Goal: Transaction & Acquisition: Purchase product/service

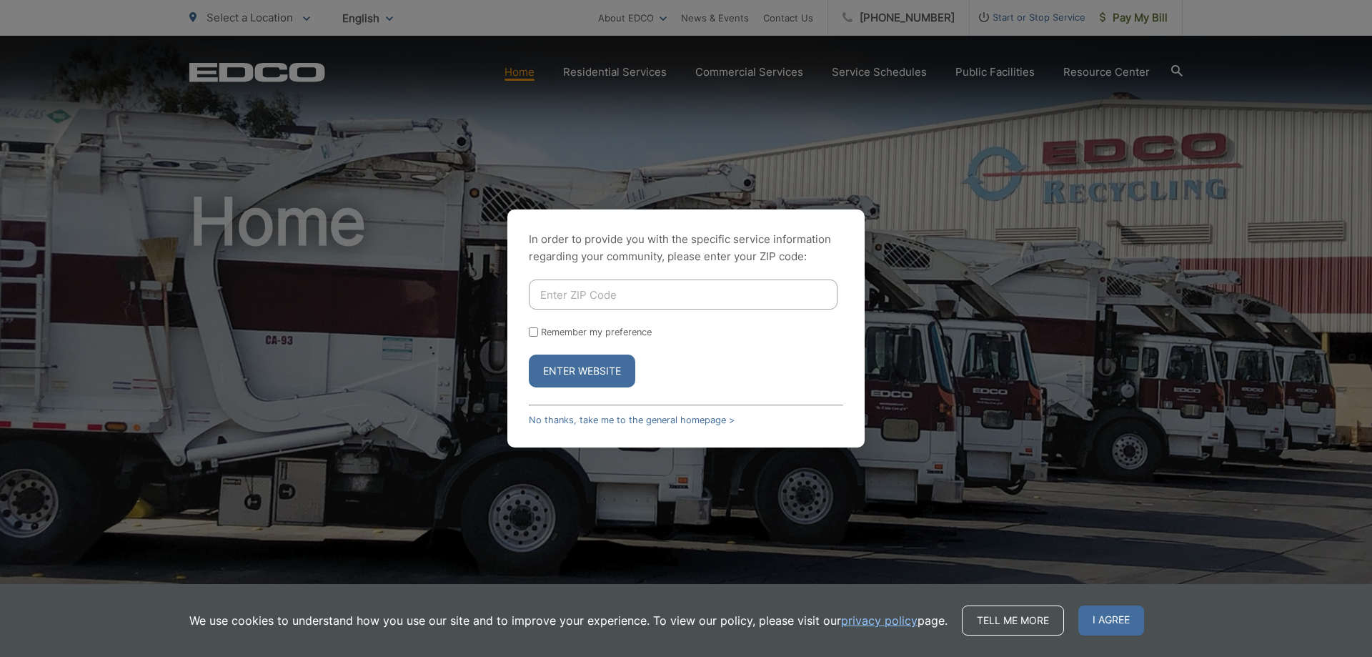
click at [658, 291] on input "Enter ZIP Code" at bounding box center [683, 294] width 309 height 30
type input "92014"
click at [550, 330] on label "Remember my preference" at bounding box center [596, 331] width 111 height 11
click at [538, 330] on input "Remember my preference" at bounding box center [533, 331] width 9 height 9
checkbox input "true"
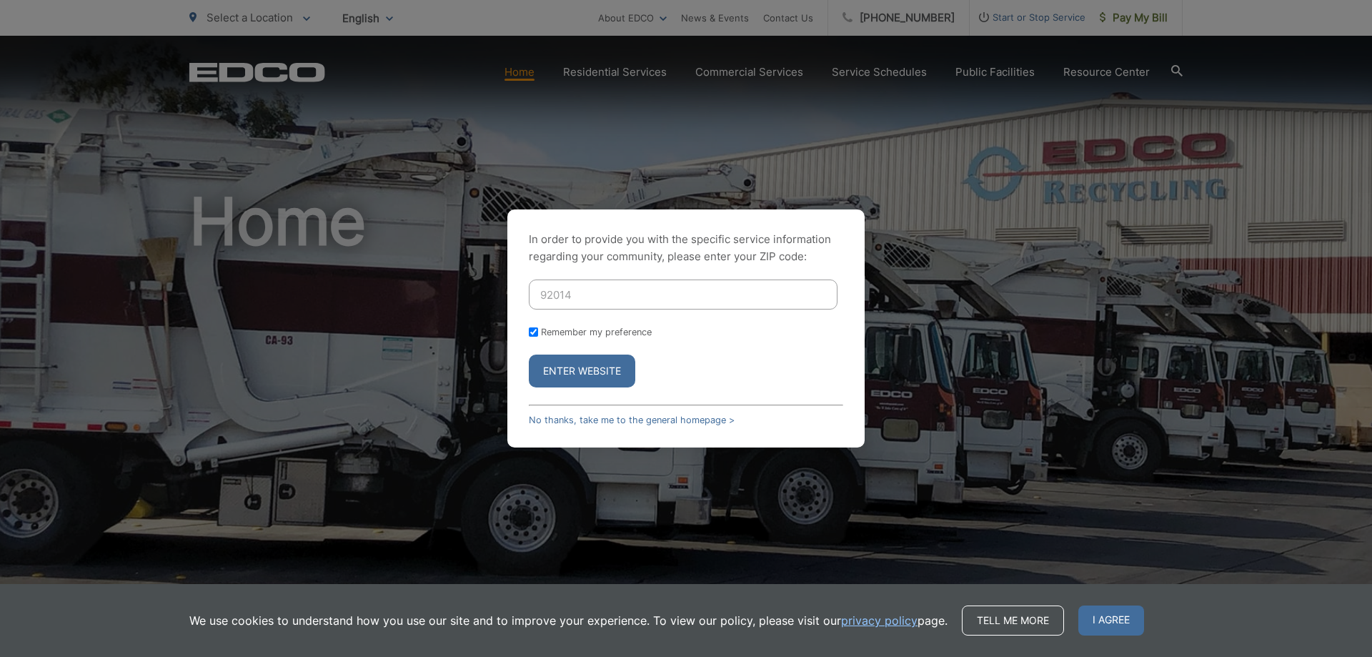
click at [579, 371] on button "Enter Website" at bounding box center [582, 370] width 106 height 33
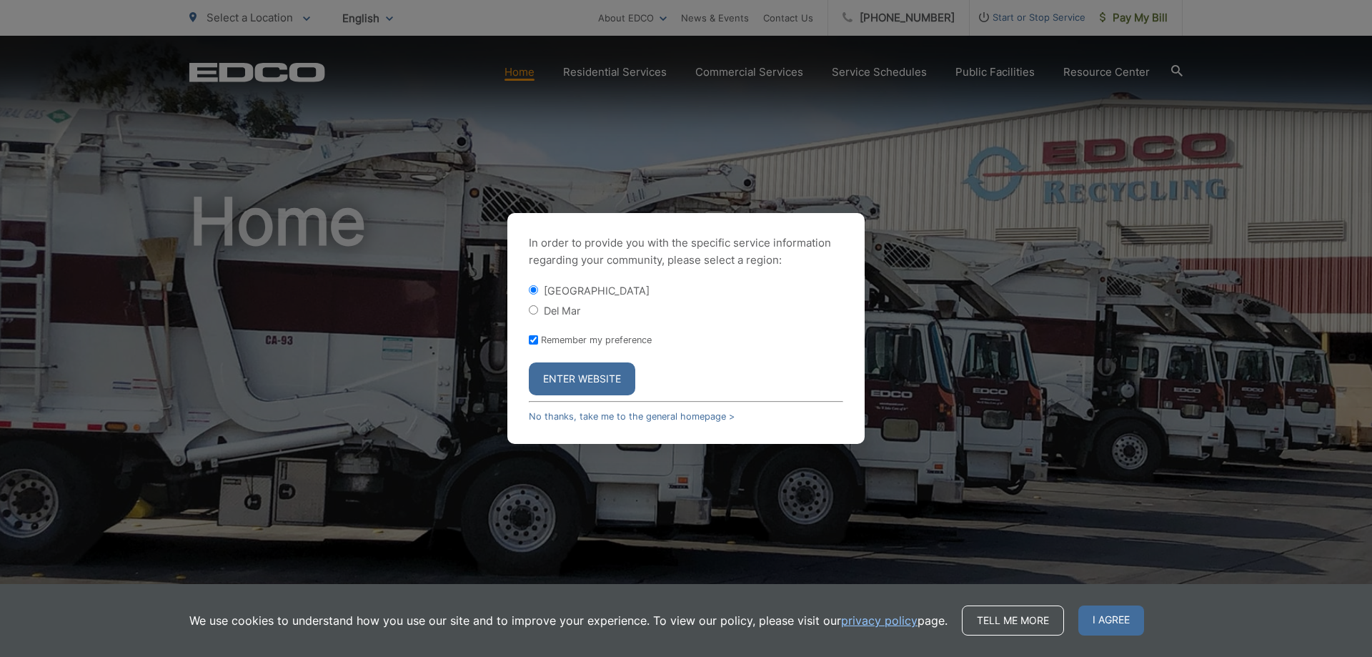
click at [561, 309] on label "Del Mar" at bounding box center [562, 310] width 36 height 12
click at [538, 309] on input "Del Mar" at bounding box center [533, 309] width 9 height 9
radio input "true"
click at [587, 376] on button "Enter Website" at bounding box center [582, 378] width 106 height 33
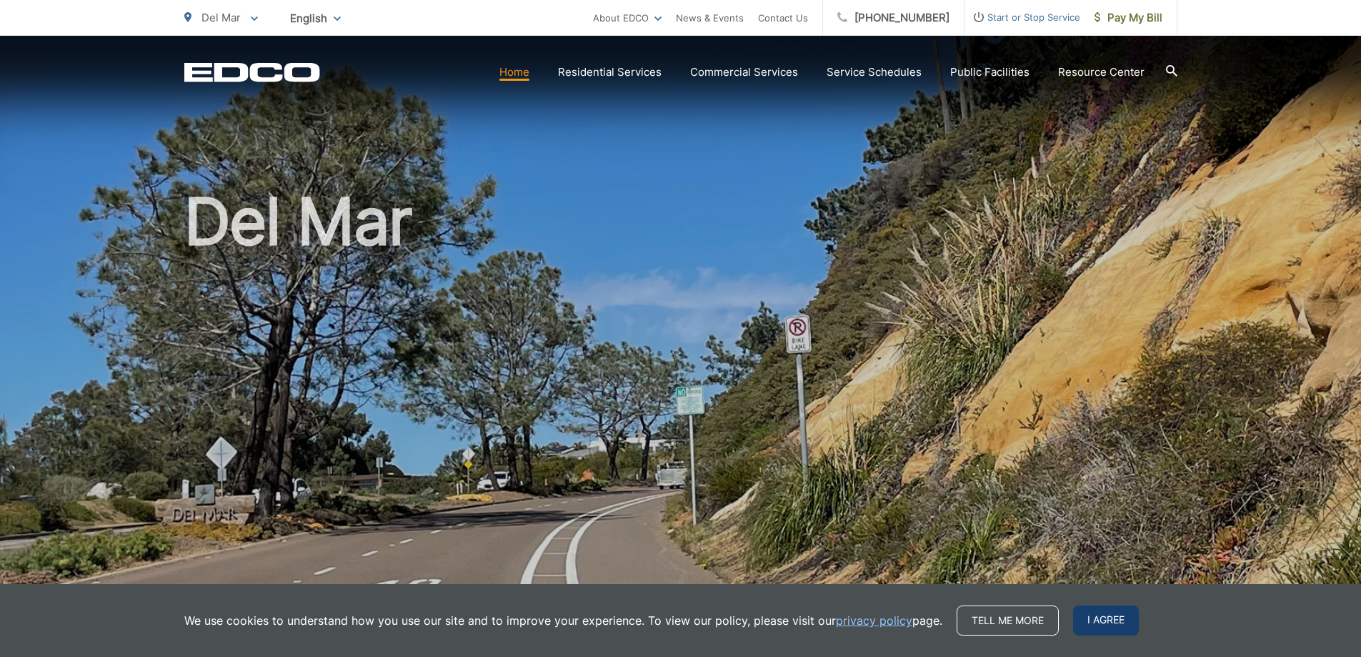
click at [1111, 614] on span "I agree" at bounding box center [1106, 620] width 66 height 30
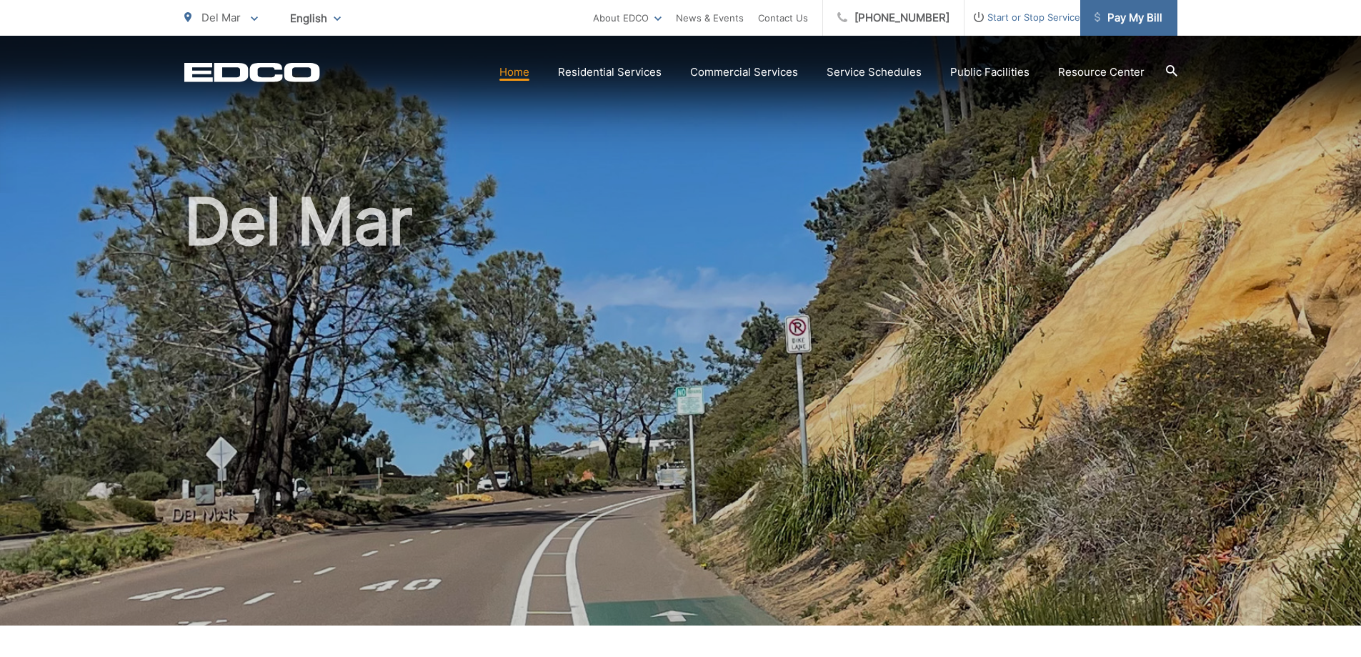
click at [1113, 16] on span "Pay My Bill" at bounding box center [1128, 17] width 68 height 17
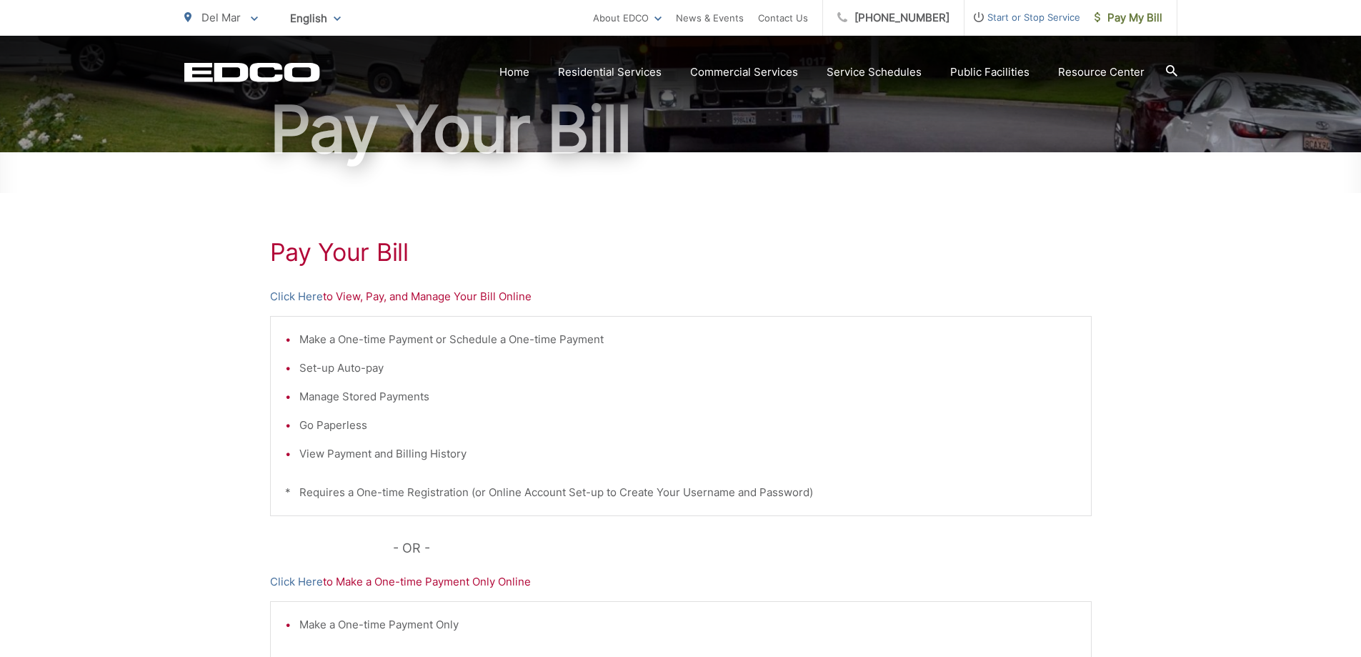
scroll to position [143, 0]
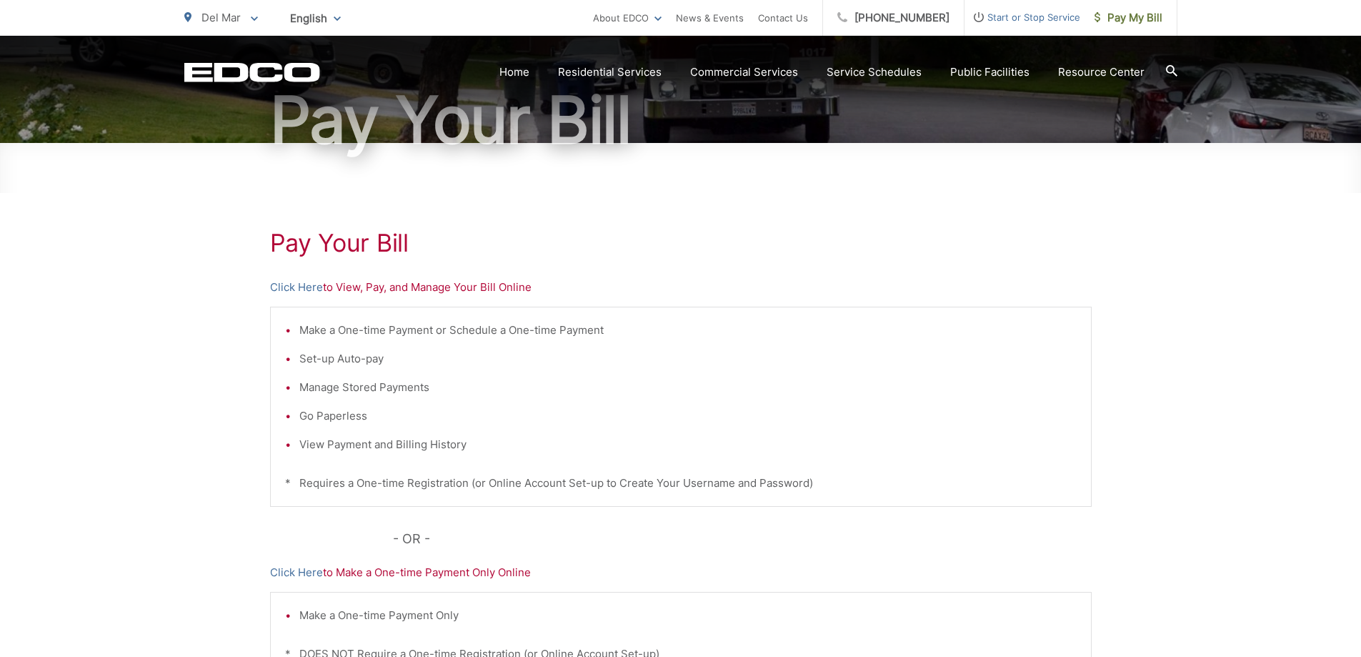
click at [396, 281] on p "Click Here to View, Pay, and Manage Your Bill Online" at bounding box center [681, 287] width 822 height 17
click at [304, 289] on link "Click Here" at bounding box center [296, 287] width 53 height 17
